Goal: Task Accomplishment & Management: Manage account settings

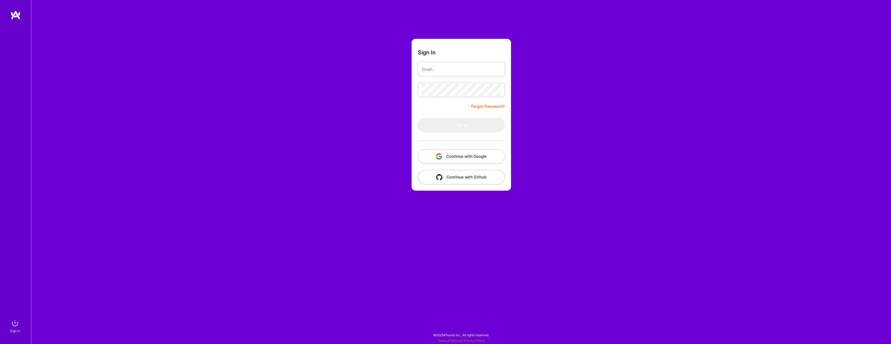
click at [460, 155] on button "Continue with Google" at bounding box center [461, 156] width 87 height 15
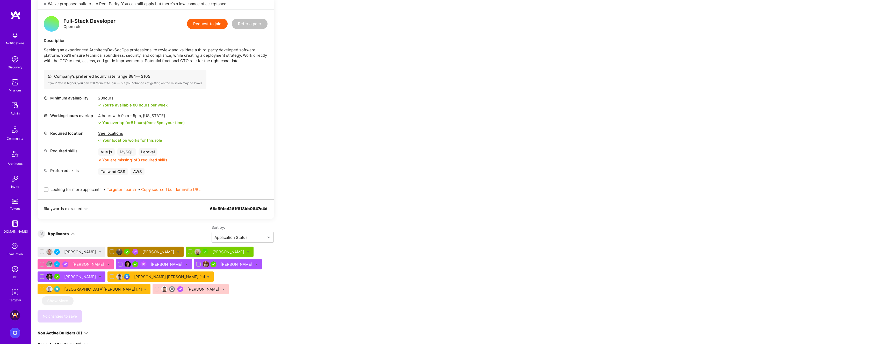
scroll to position [119, 0]
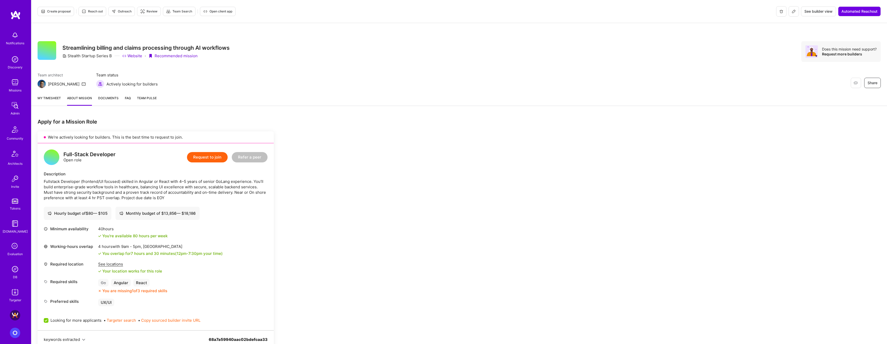
scroll to position [183, 0]
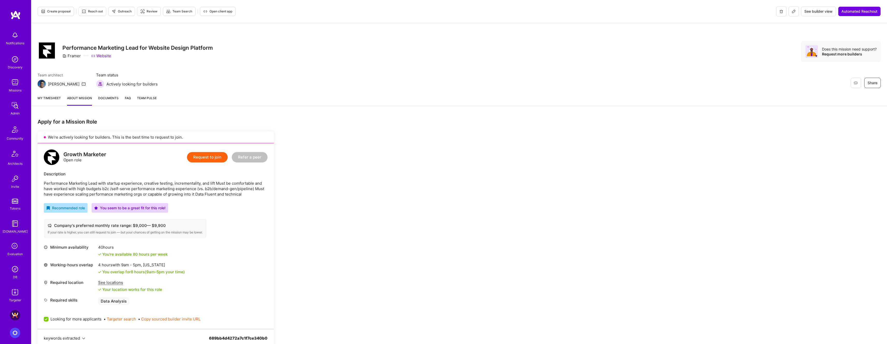
scroll to position [265, 0]
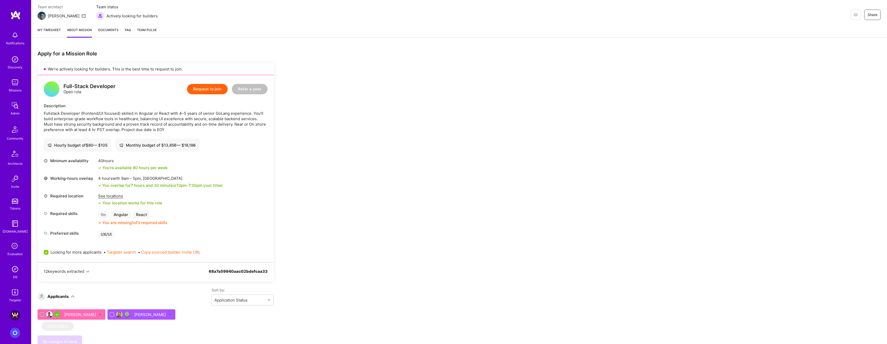
scroll to position [118, 0]
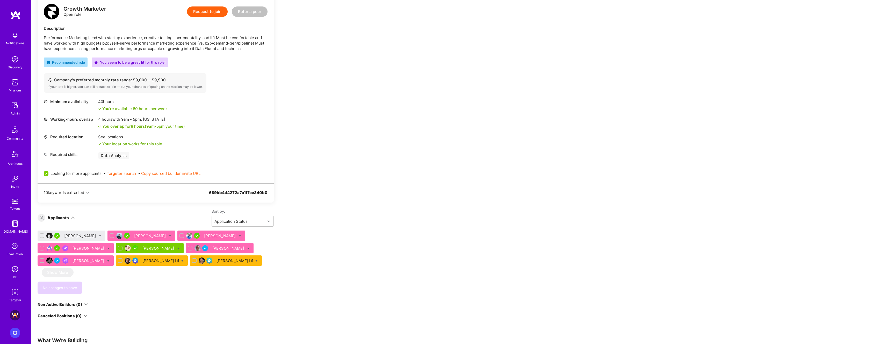
scroll to position [156, 0]
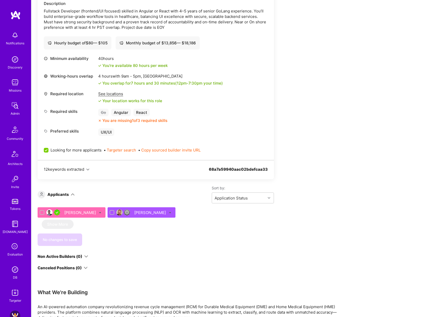
scroll to position [112, 0]
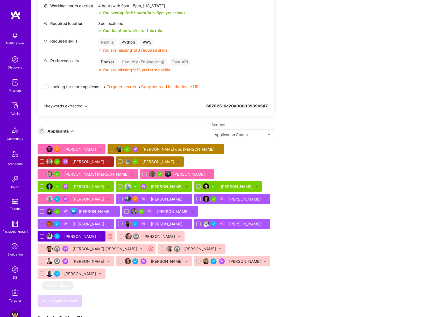
scroll to position [288, 0]
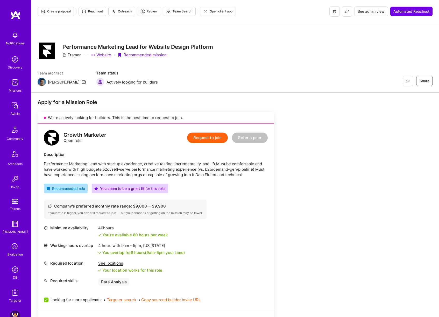
scroll to position [180, 0]
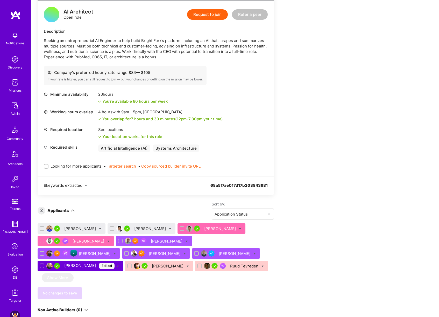
scroll to position [127, 0]
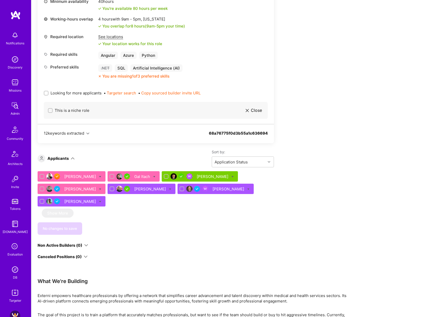
scroll to position [241, 0]
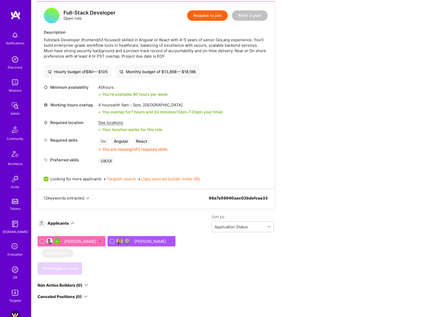
scroll to position [120, 0]
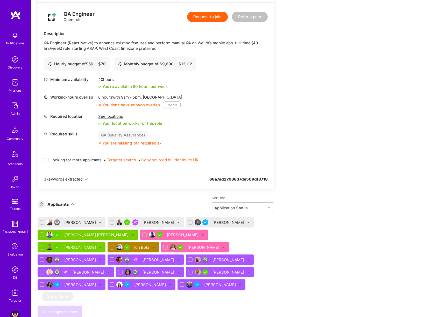
scroll to position [216, 0]
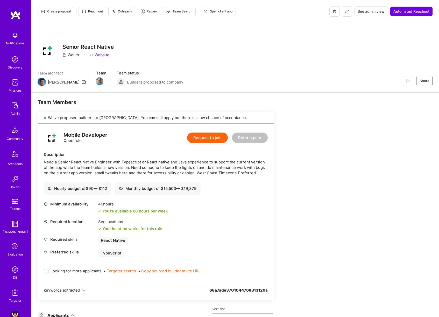
scroll to position [146, 0]
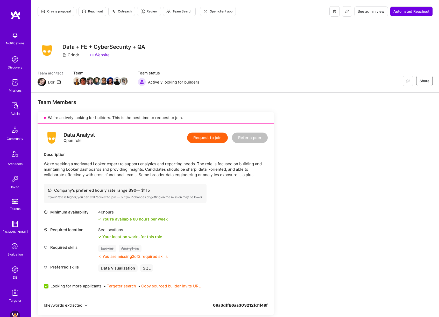
click at [68, 11] on span "Create proposal" at bounding box center [56, 11] width 30 height 5
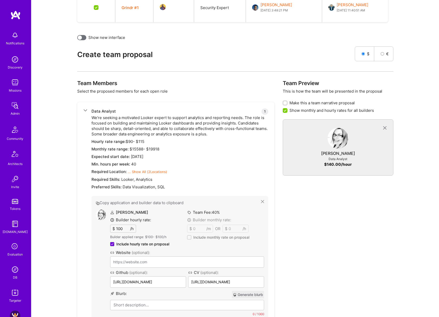
scroll to position [204, 0]
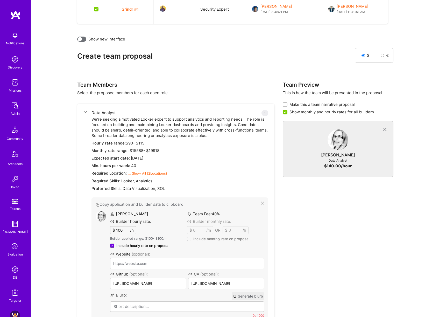
click at [120, 230] on input "100" at bounding box center [122, 230] width 15 height 8
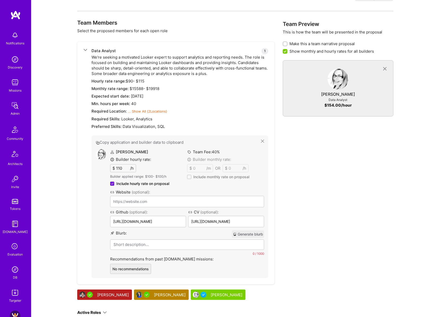
scroll to position [310, 0]
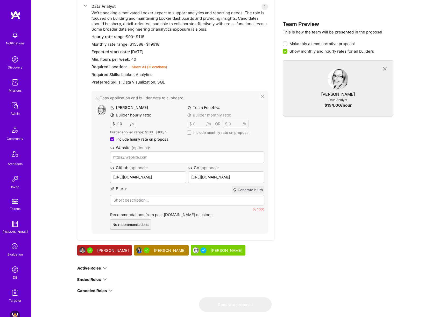
type input "110"
click at [251, 190] on button "Generate blurb" at bounding box center [248, 190] width 32 height 8
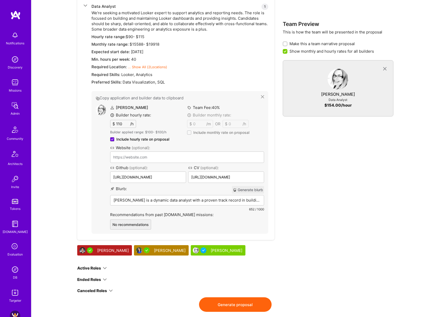
click at [154, 201] on p "Monica is a dynamic data analyst with a proven track record in building and opt…" at bounding box center [186, 199] width 147 height 5
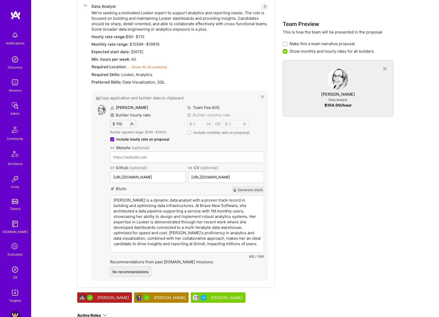
scroll to position [346, 0]
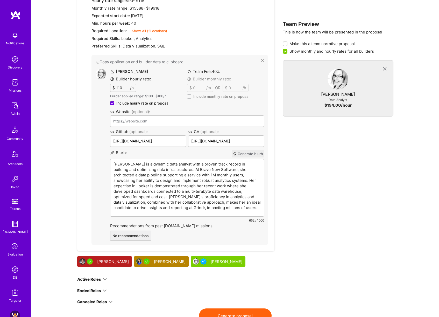
click at [164, 166] on p "Monica is a dynamic data analyst with a proven track record in building and opt…" at bounding box center [186, 185] width 147 height 49
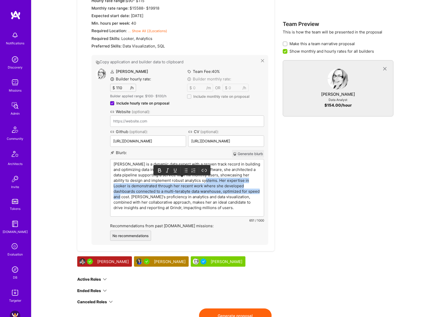
drag, startPoint x: 220, startPoint y: 181, endPoint x: 145, endPoint y: 196, distance: 76.6
click at [145, 196] on p "Monica is a dynamic data expert with a proven track record in building and opti…" at bounding box center [186, 185] width 147 height 49
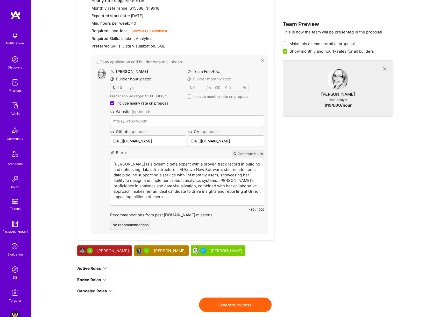
click at [172, 170] on p "Monica is a dynamic data expert with a proven track record in building and opti…" at bounding box center [186, 180] width 147 height 38
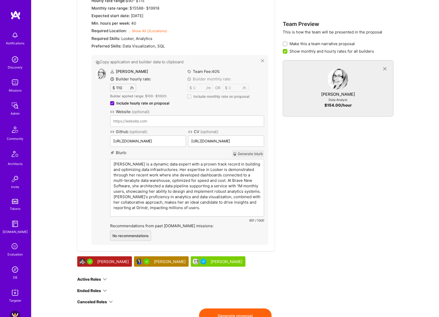
scroll to position [325, 0]
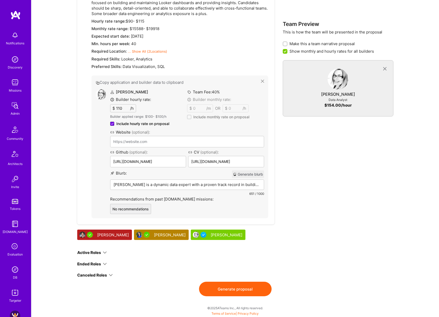
click at [98, 72] on div "Data Analyst 1 We’re seeking a motivated Looker expert to support analytics and…" at bounding box center [179, 103] width 177 height 230
click at [98, 94] on img at bounding box center [101, 94] width 10 height 10
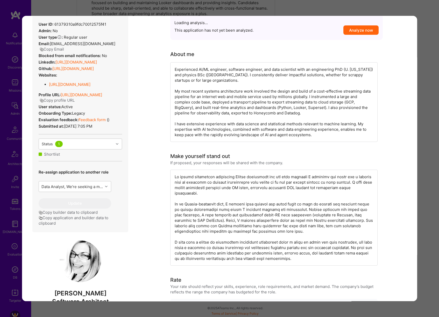
scroll to position [154, 0]
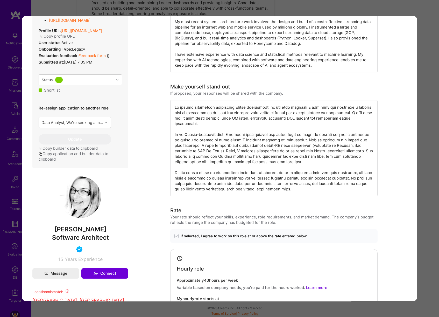
click at [431, 127] on div "Builder Missing Requirements Required Location See locations Location doesn’t m…" at bounding box center [219, 158] width 439 height 317
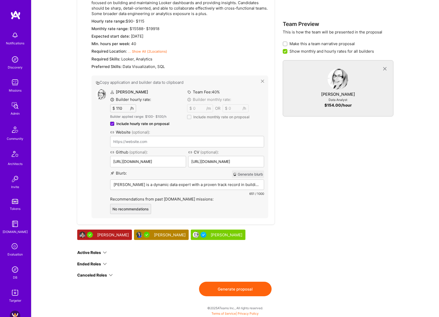
click at [155, 184] on p "Monica is a dynamic data expert with a proven track record in building and opti…" at bounding box center [186, 184] width 147 height 5
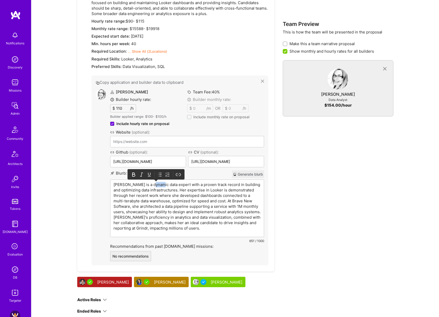
click at [155, 184] on p "Monica is a dynamic data expert with a proven track record in building and opti…" at bounding box center [186, 206] width 147 height 49
click at [179, 191] on p "Monica is a dynamic data expert with a proven track record in building and opti…" at bounding box center [186, 206] width 147 height 49
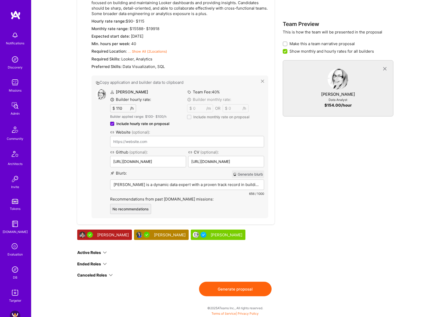
click at [329, 173] on div "Team Preview This is how the team will be presented in the proposal Make this a…" at bounding box center [338, 121] width 111 height 322
click at [224, 290] on button "Generate proposal" at bounding box center [235, 288] width 73 height 15
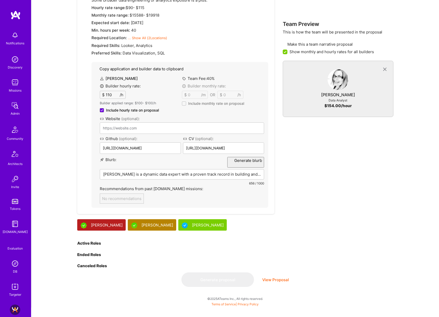
scroll to position [0, 0]
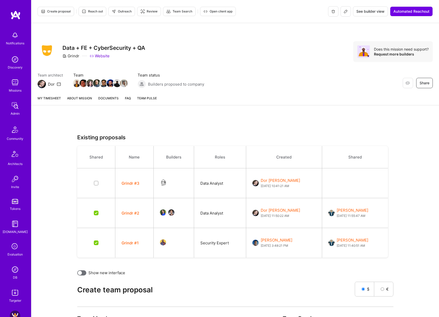
click at [81, 98] on link "About Mission" at bounding box center [79, 100] width 25 height 10
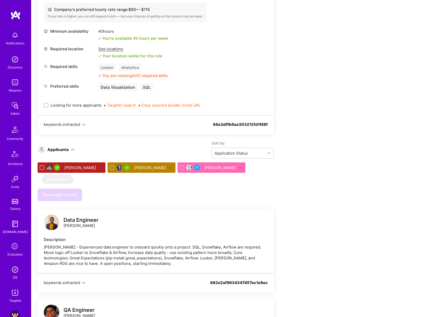
scroll to position [204, 0]
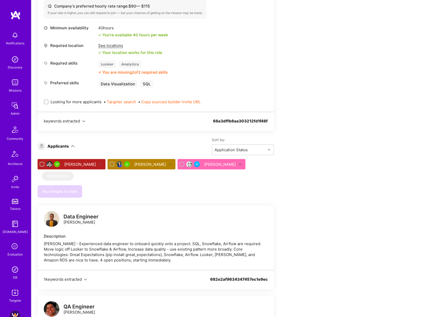
click at [81, 102] on span "Looking for more applicants" at bounding box center [76, 101] width 51 height 5
click at [48, 102] on input "Looking for more applicants" at bounding box center [47, 102] width 4 height 4
checkbox input "true"
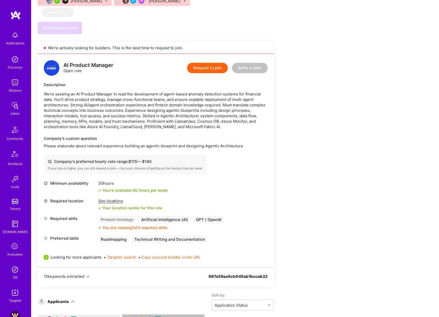
scroll to position [1260, 0]
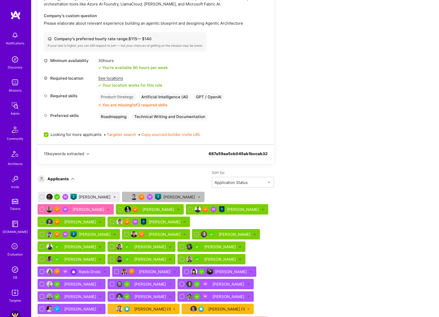
click at [113, 196] on icon at bounding box center [114, 197] width 2 height 2
checkbox input "true"
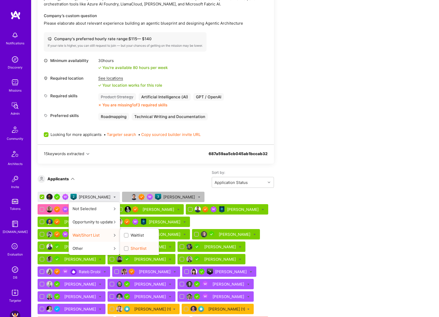
click at [131, 245] on span "Shortlist" at bounding box center [139, 247] width 16 height 5
click at [126, 247] on input "Shortlist" at bounding box center [127, 249] width 4 height 4
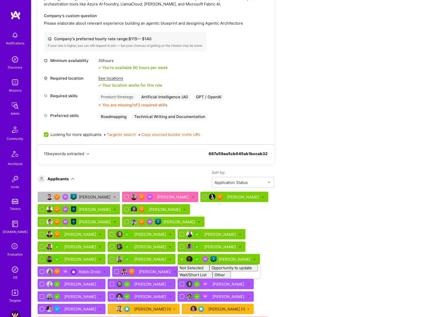
checkbox input "false"
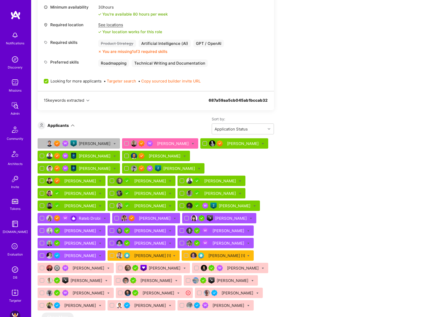
scroll to position [1379, 0]
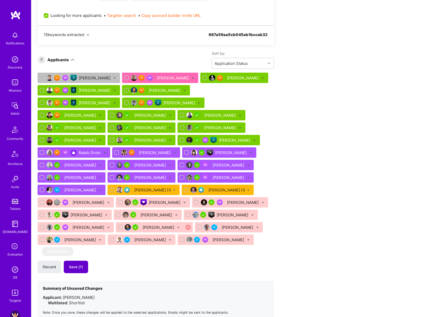
click at [87, 260] on button "Save (1)" at bounding box center [76, 266] width 24 height 12
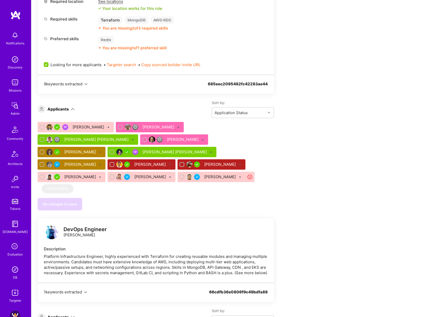
scroll to position [692, 0]
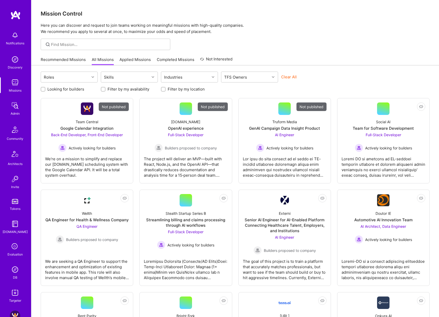
click at [289, 77] on button "Clear All" at bounding box center [289, 76] width 16 height 5
click at [253, 78] on div "TFS Owners" at bounding box center [245, 77] width 48 height 10
click at [247, 97] on div "Dor Groner" at bounding box center [249, 98] width 51 height 5
checkbox input "true"
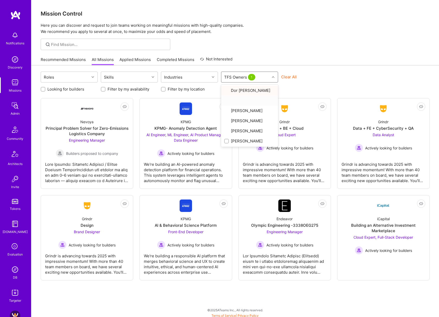
click at [338, 71] on div "Roles Skills Industries option Dor Groner, selected. option null focused, 2 of …" at bounding box center [234, 191] width 407 height 253
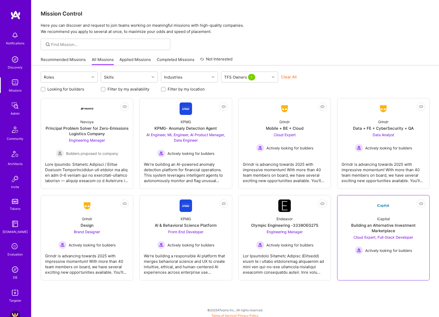
click at [391, 220] on div "iCapital Building an Alternative Investment Marketplace Cloud Expert, Full-Stac…" at bounding box center [383, 233] width 84 height 42
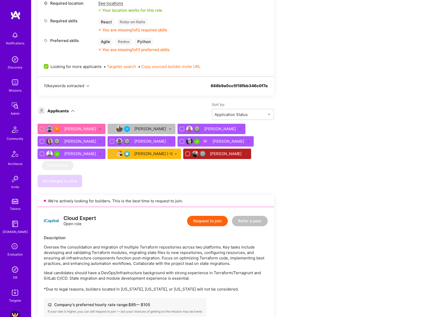
scroll to position [307, 0]
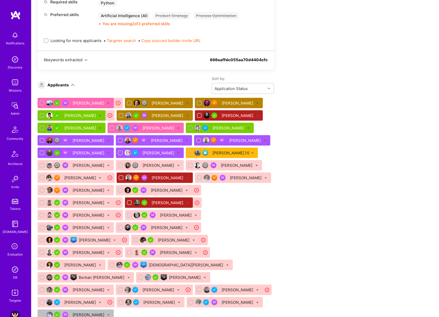
scroll to position [260, 0]
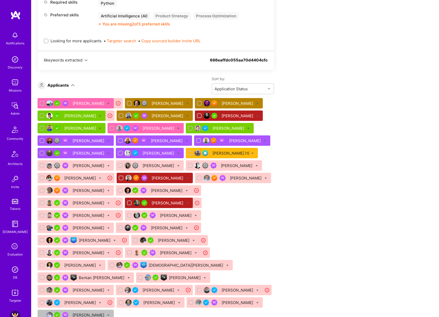
click at [256, 103] on icon at bounding box center [257, 103] width 2 height 2
click at [379, 114] on div "Apply for a Mission Role We've proposed builders to [GEOGRAPHIC_DATA]. You can …" at bounding box center [234, 202] width 407 height 739
click at [197, 102] on input "checkbox" at bounding box center [199, 103] width 5 height 5
checkbox input "false"
click at [186, 102] on icon at bounding box center [187, 103] width 2 height 2
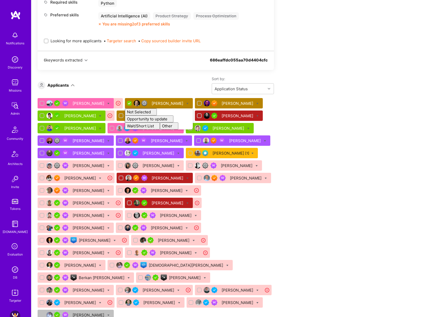
click at [324, 124] on div "Apply for a Mission Role We've proposed builders to [GEOGRAPHIC_DATA]. You can …" at bounding box center [193, 197] width 311 height 716
click at [127, 103] on input "checkbox" at bounding box center [129, 103] width 5 height 5
checkbox input "false"
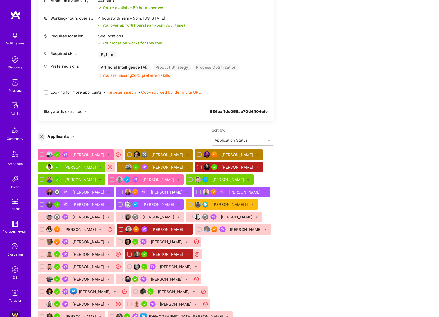
scroll to position [80, 0]
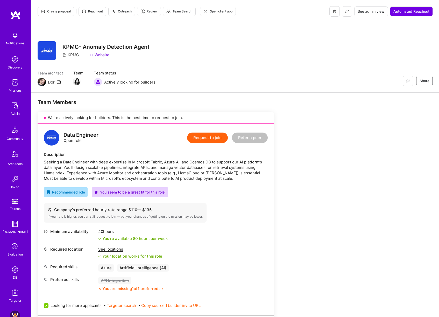
scroll to position [7, 0]
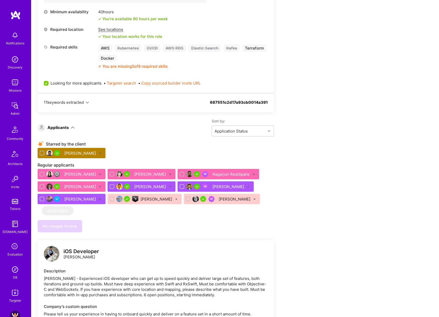
scroll to position [204, 0]
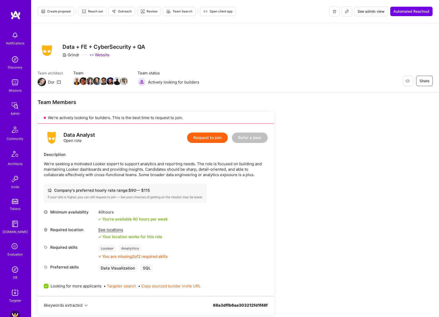
scroll to position [176, 0]
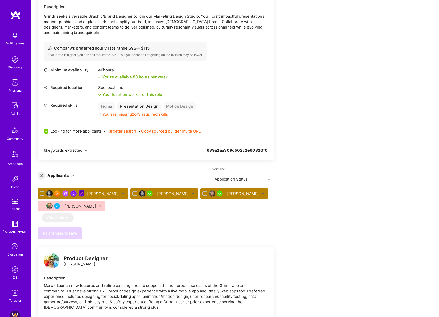
scroll to position [146, 0]
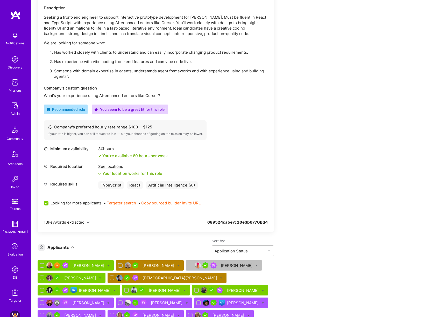
scroll to position [269, 0]
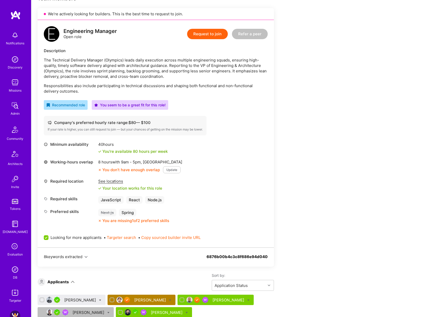
scroll to position [223, 0]
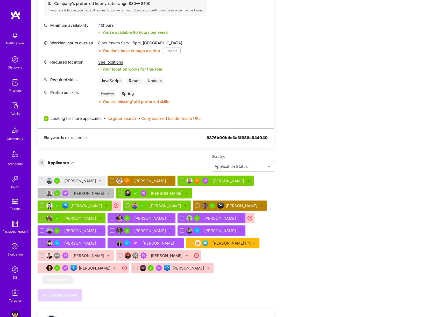
click at [82, 183] on div "[PERSON_NAME]" at bounding box center [80, 180] width 33 height 5
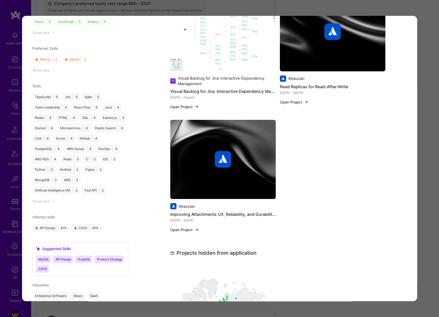
scroll to position [500, 0]
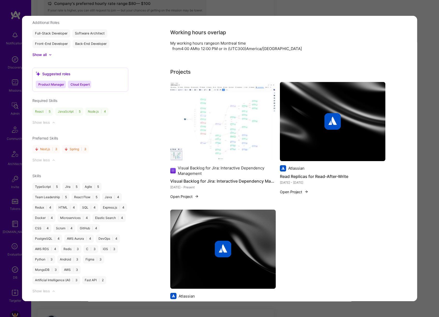
click at [431, 208] on div "Application 1 of 21 Evaluation scores Expertise level Very good Interpersonal s…" at bounding box center [219, 158] width 439 height 317
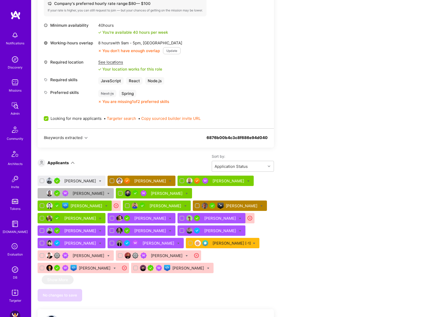
click at [101, 180] on icon at bounding box center [100, 181] width 2 height 2
checkbox input "true"
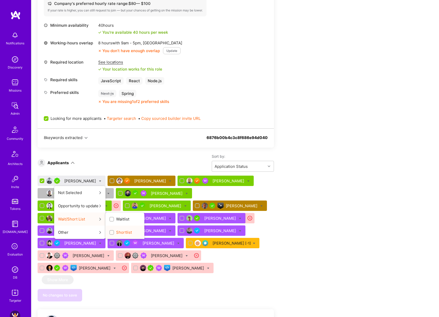
click at [125, 231] on span "Shortlist" at bounding box center [124, 231] width 16 height 5
click at [114, 231] on input "Shortlist" at bounding box center [112, 233] width 4 height 4
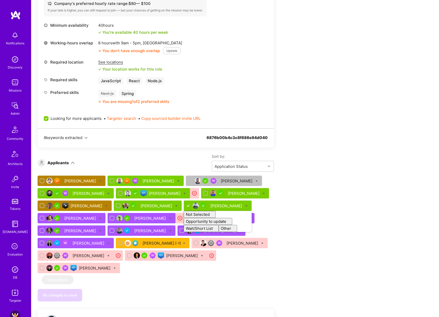
checkbox input "false"
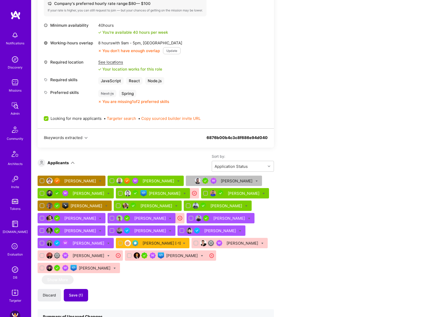
click at [76, 299] on button "Save (1)" at bounding box center [76, 295] width 24 height 12
